Goal: Communication & Community: Ask a question

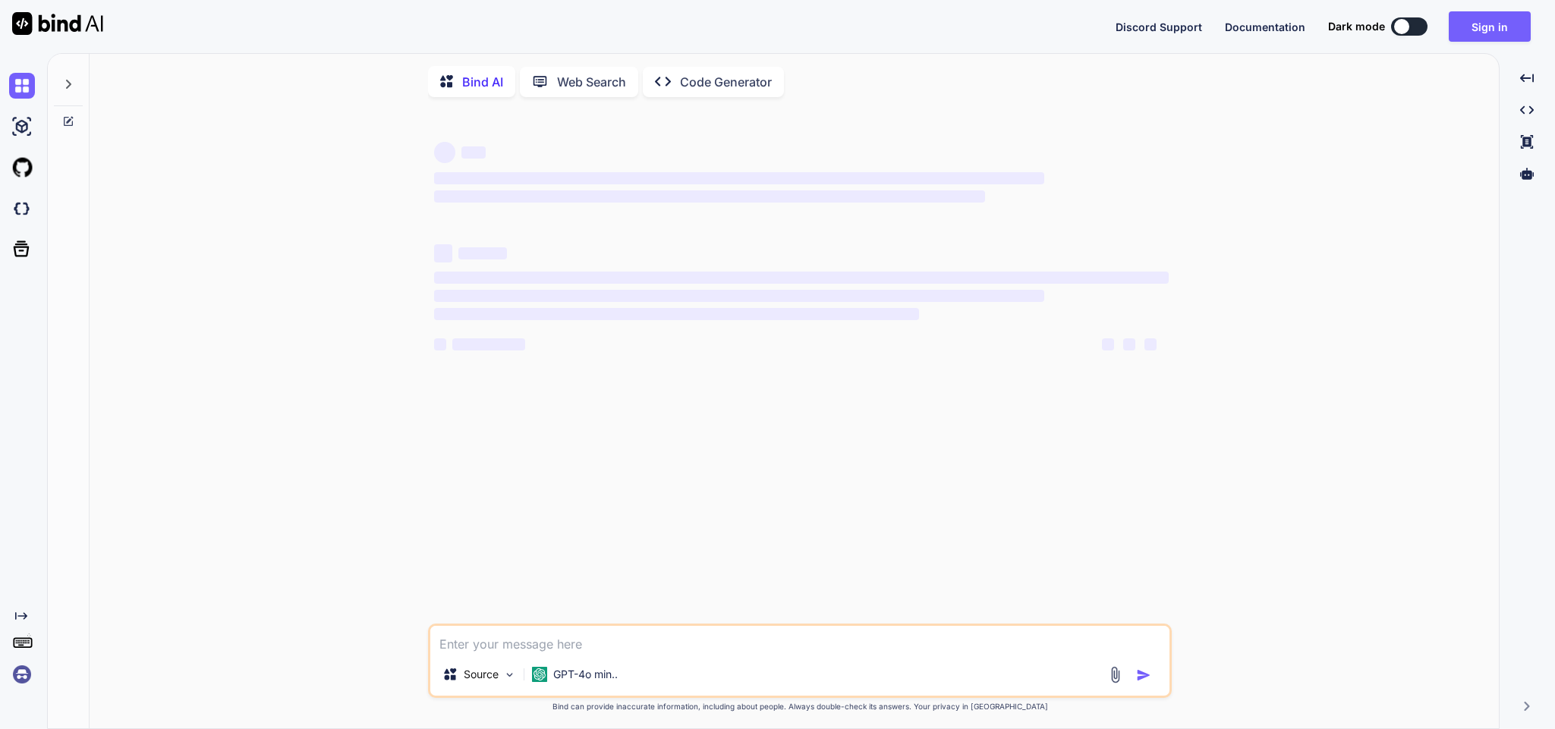
type textarea "x"
click at [538, 638] on textarea at bounding box center [799, 639] width 739 height 27
type textarea "s"
type textarea "x"
type textarea "s"
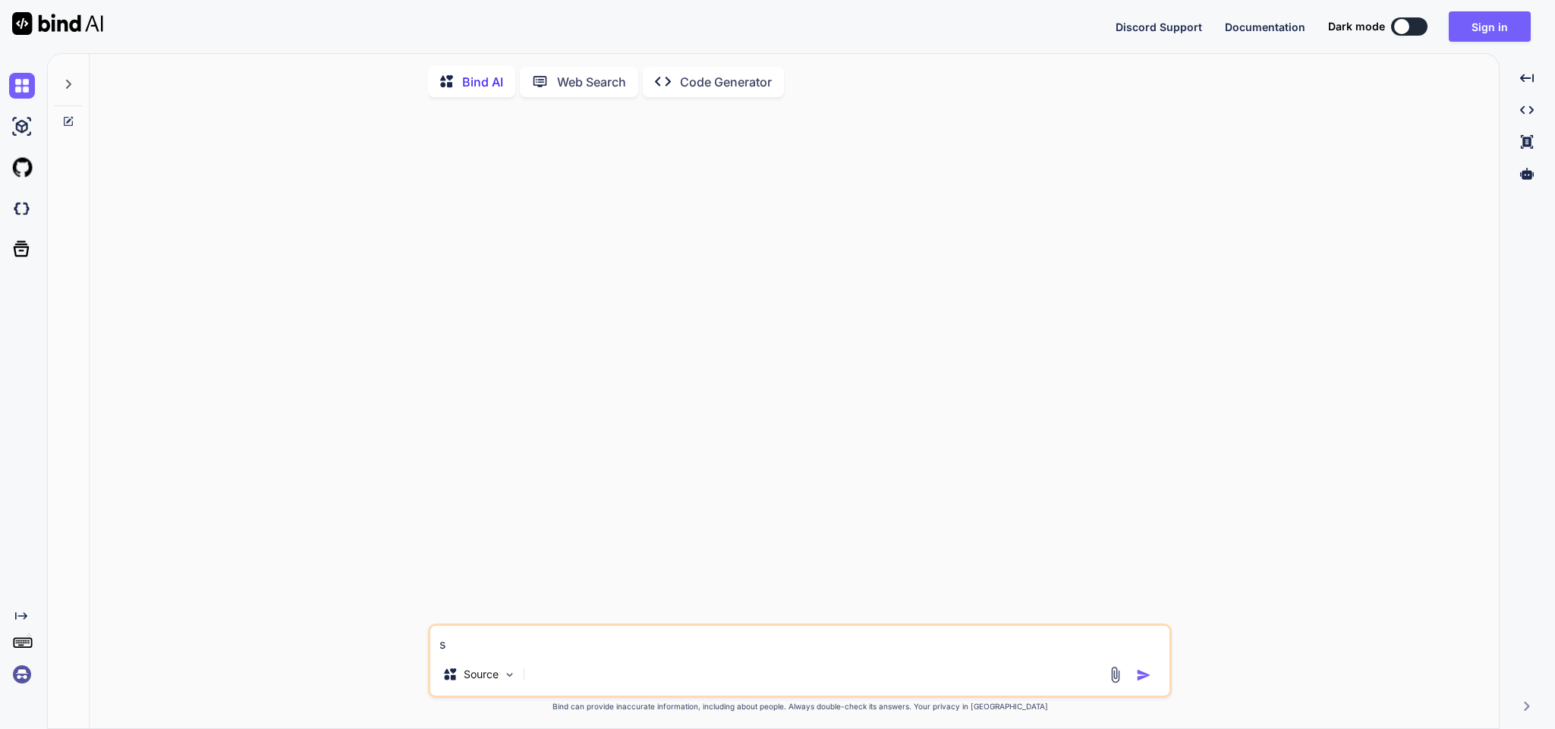
click at [1150, 678] on img "button" at bounding box center [1143, 675] width 15 height 15
type textarea "x"
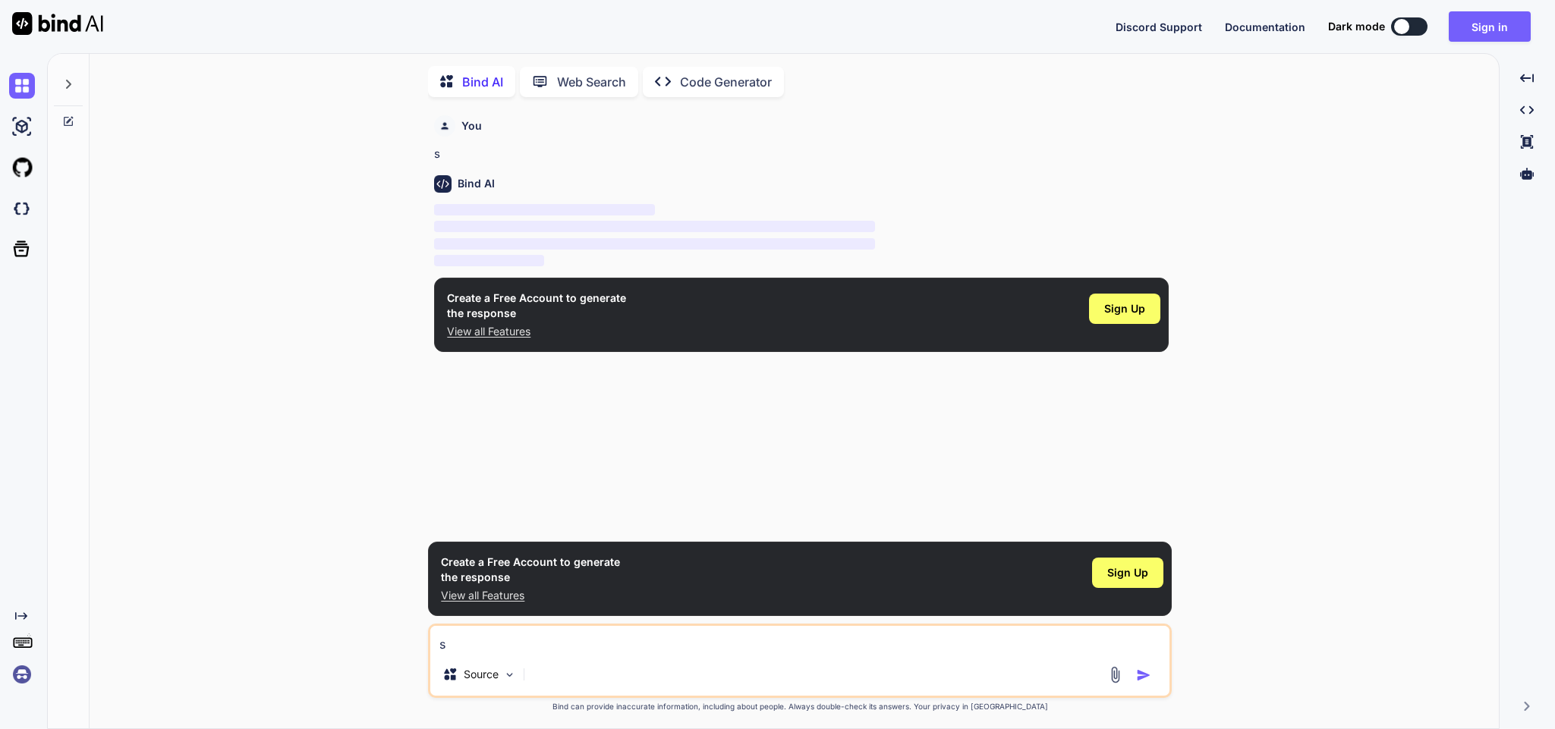
scroll to position [7, 0]
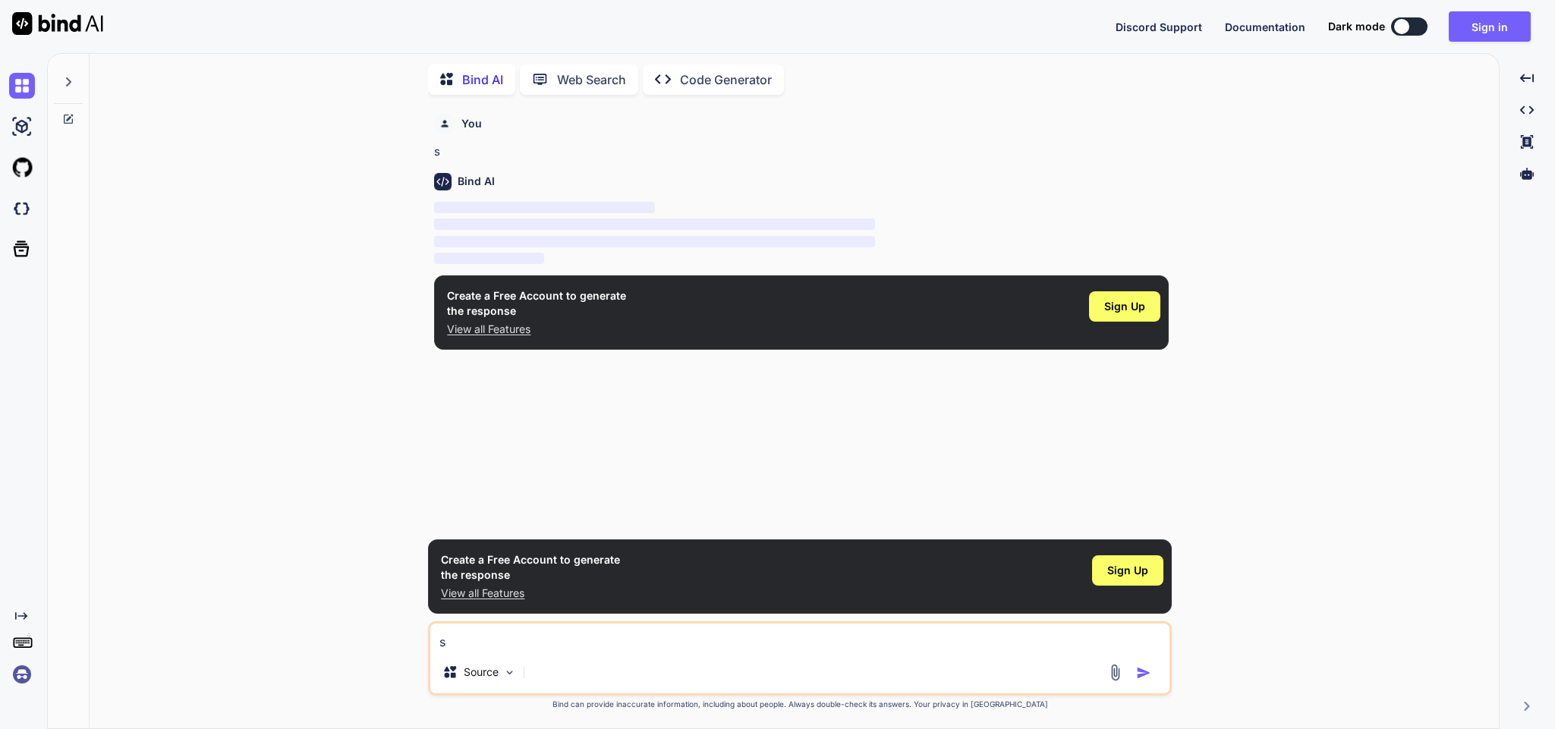
click at [1241, 255] on div "You s Bind AI ‌ ‌ ‌ ‌ Create a Free Account to generate the response View all F…" at bounding box center [800, 417] width 1397 height 621
click at [1478, 23] on button "Sign in" at bounding box center [1489, 26] width 82 height 30
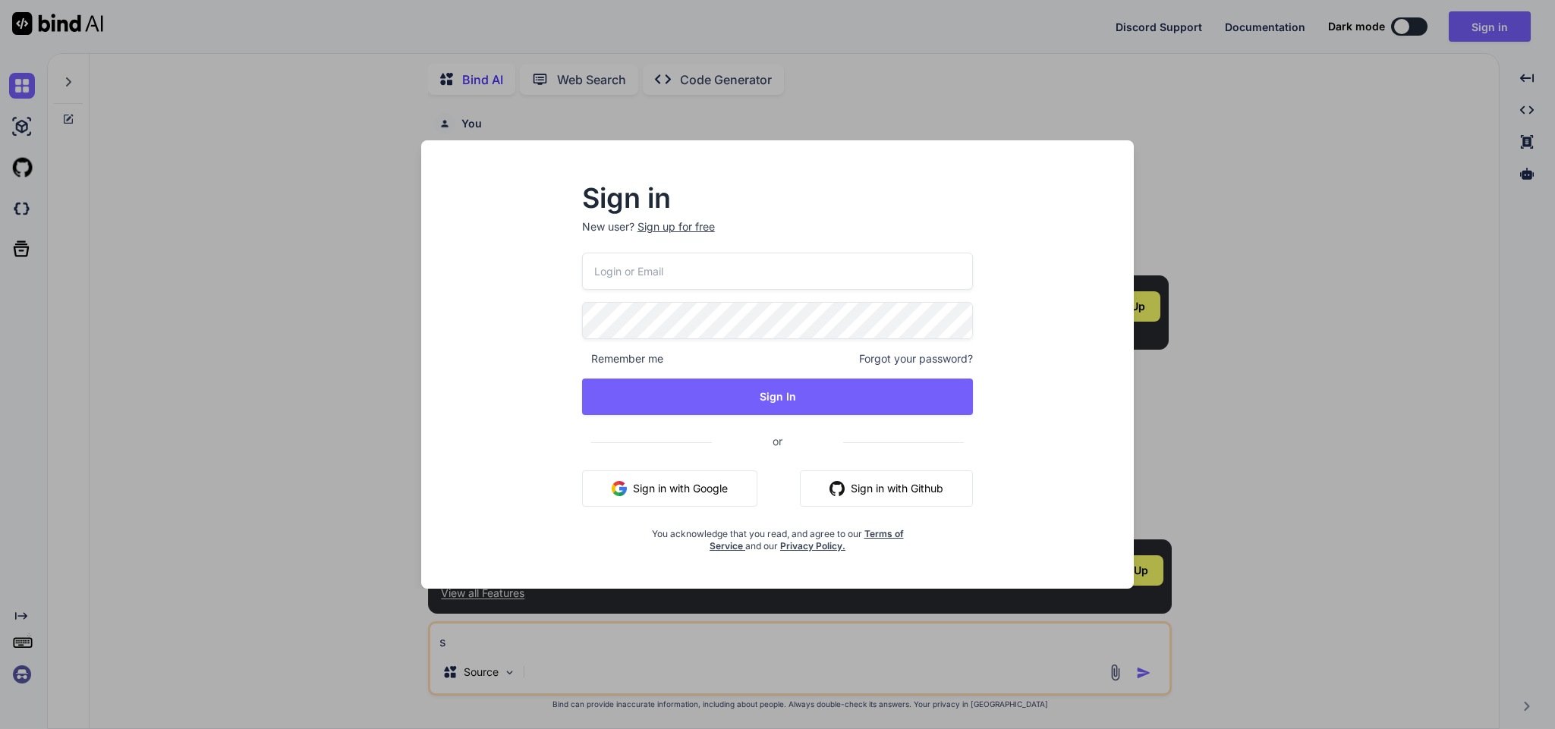
click at [749, 490] on button "Sign in with Google" at bounding box center [669, 488] width 175 height 36
click at [1168, 134] on div "Sign in New user? Sign up for free Remember me Forgot your password? Sign In or…" at bounding box center [777, 364] width 1555 height 729
